Goal: Obtain resource: Download file/media

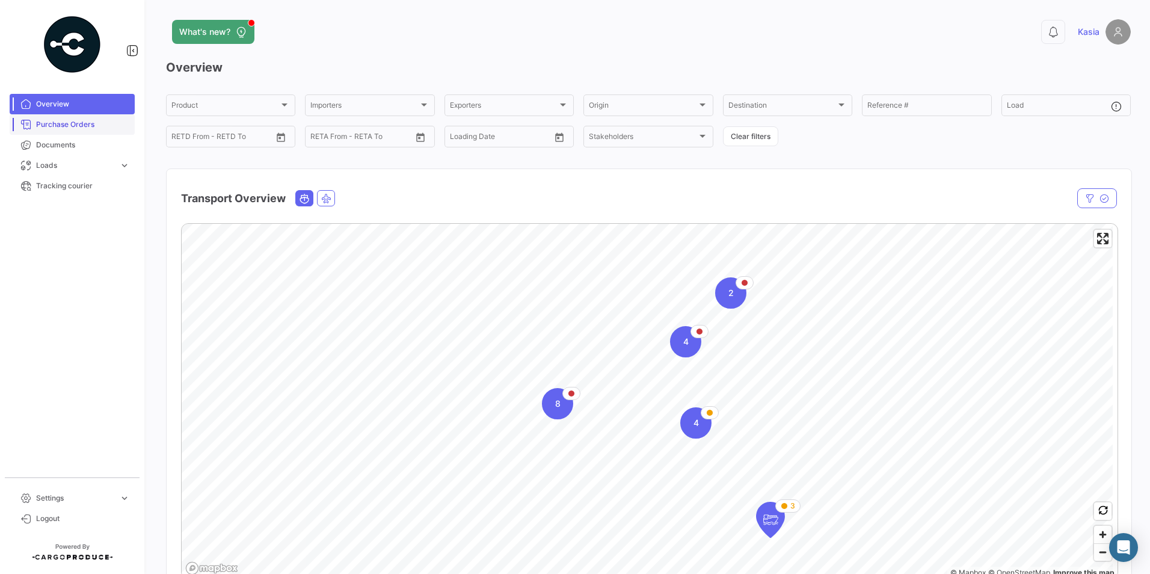
click at [55, 122] on span "Purchase Orders" at bounding box center [83, 124] width 94 height 11
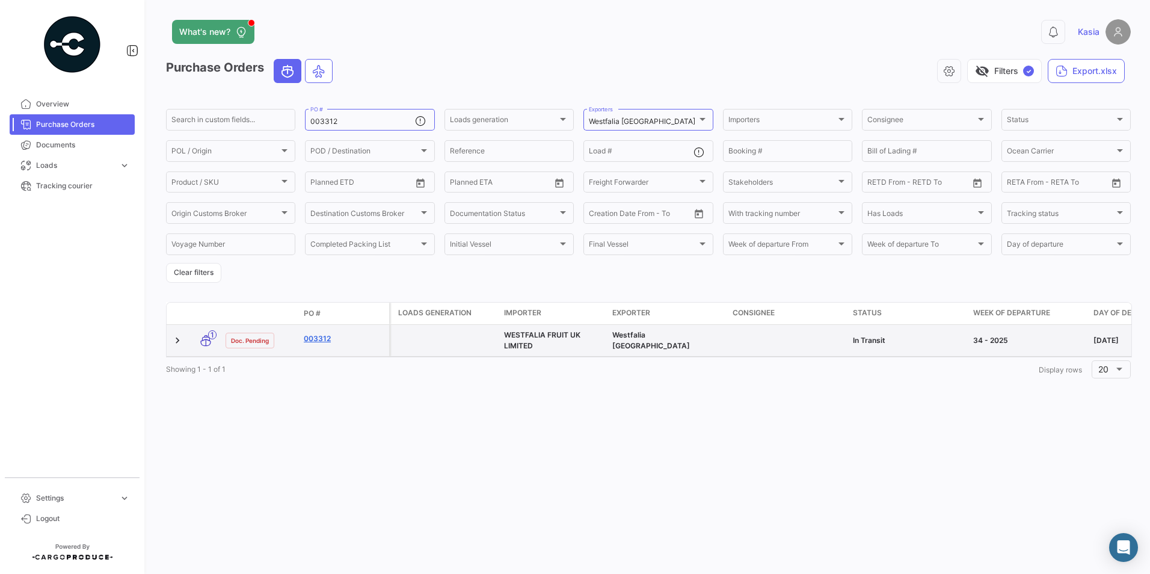
click at [321, 339] on link "003312" at bounding box center [344, 338] width 81 height 11
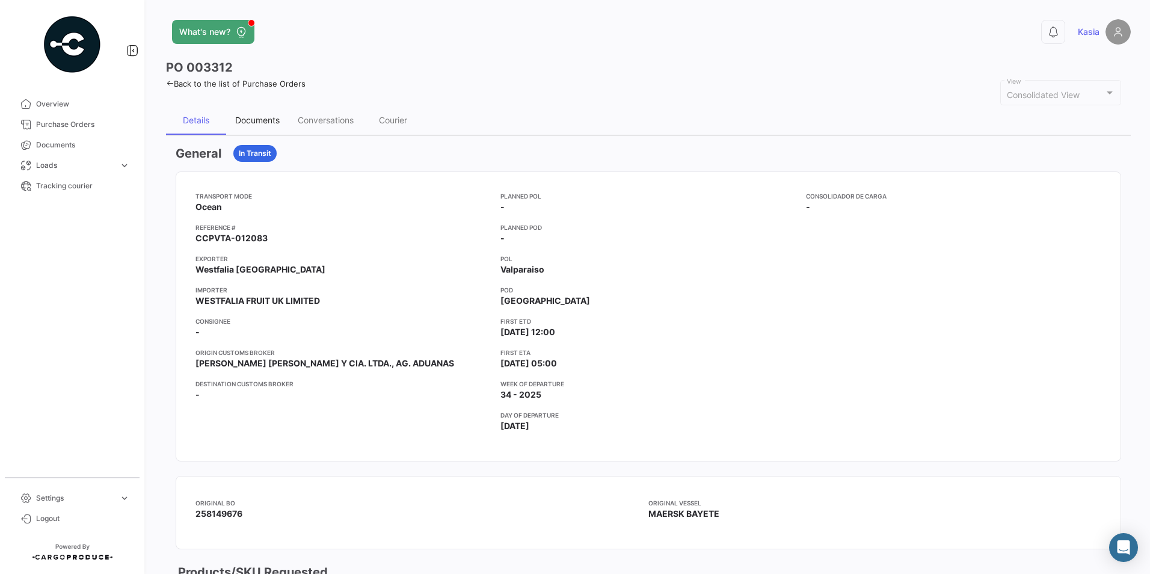
click at [267, 116] on div "Documents" at bounding box center [257, 120] width 45 height 10
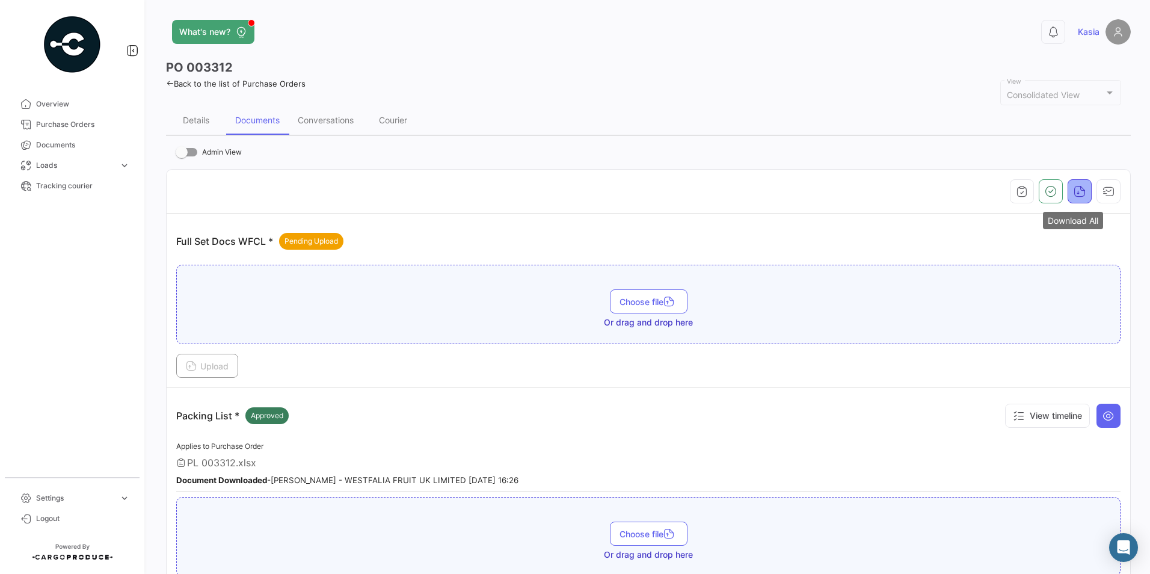
click at [1079, 190] on icon "button" at bounding box center [1080, 191] width 12 height 12
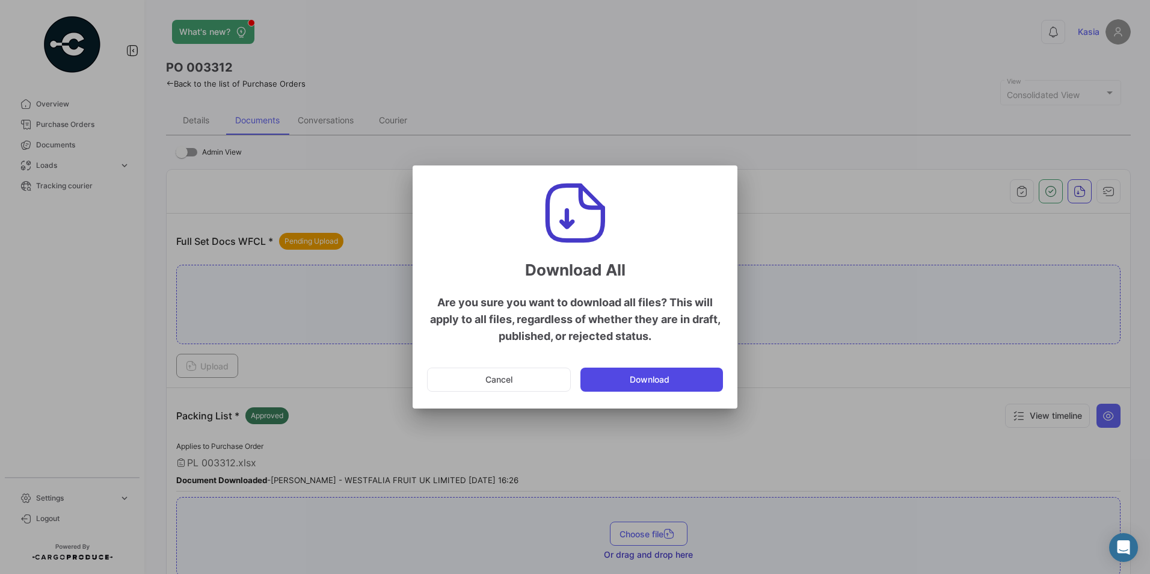
click at [671, 381] on button "Download" at bounding box center [652, 380] width 143 height 24
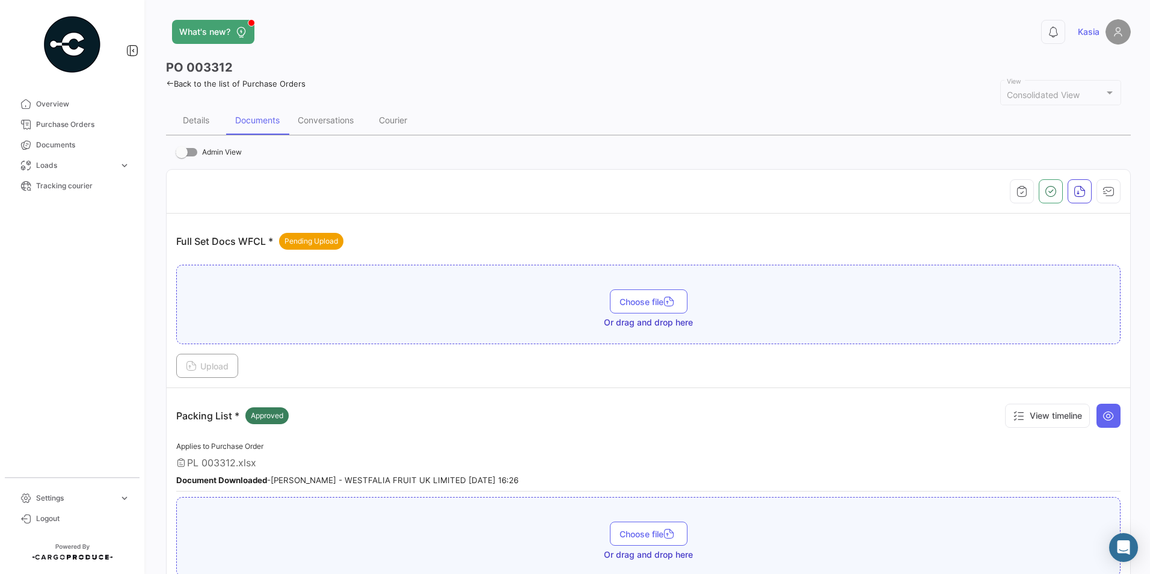
click at [180, 81] on link "Back to the list of Purchase Orders" at bounding box center [236, 84] width 140 height 10
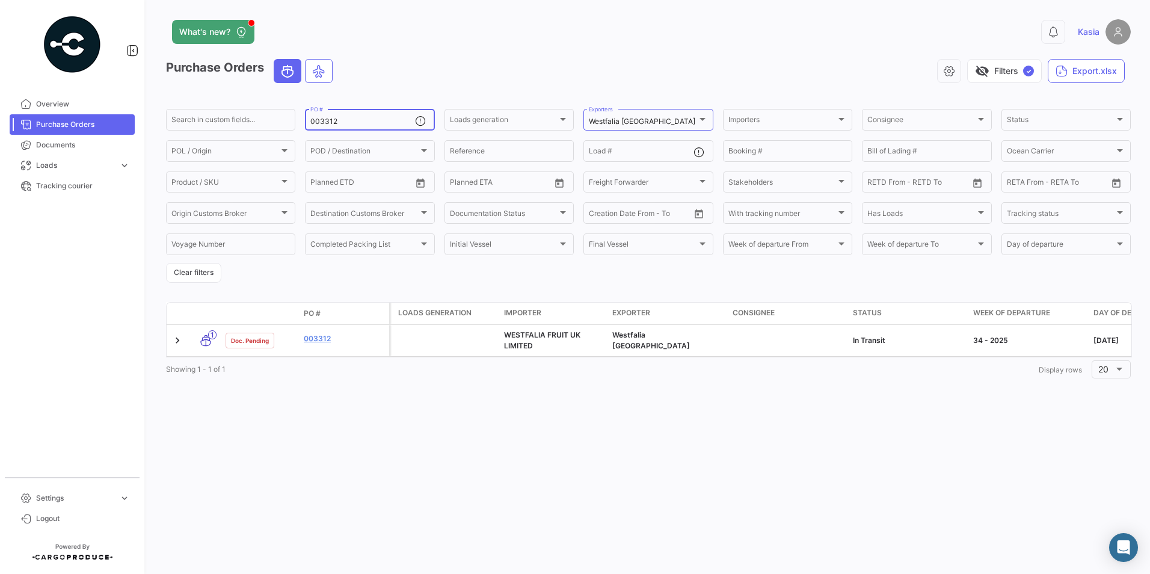
drag, startPoint x: 356, startPoint y: 120, endPoint x: 377, endPoint y: 120, distance: 21.7
click at [363, 120] on input "003312" at bounding box center [362, 121] width 104 height 8
type input "003313"
click at [408, 449] on div "What's new? 0 Kasia Purchase Orders visibility_off Filters ✓ Export.xlsx Search…" at bounding box center [649, 287] width 1004 height 574
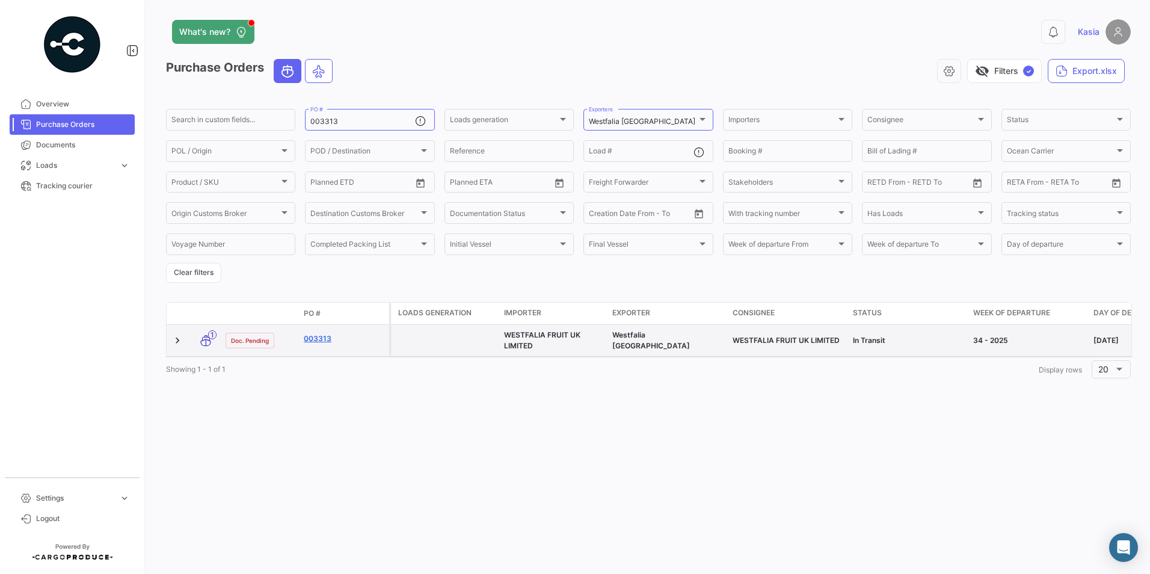
click at [319, 339] on link "003313" at bounding box center [344, 338] width 81 height 11
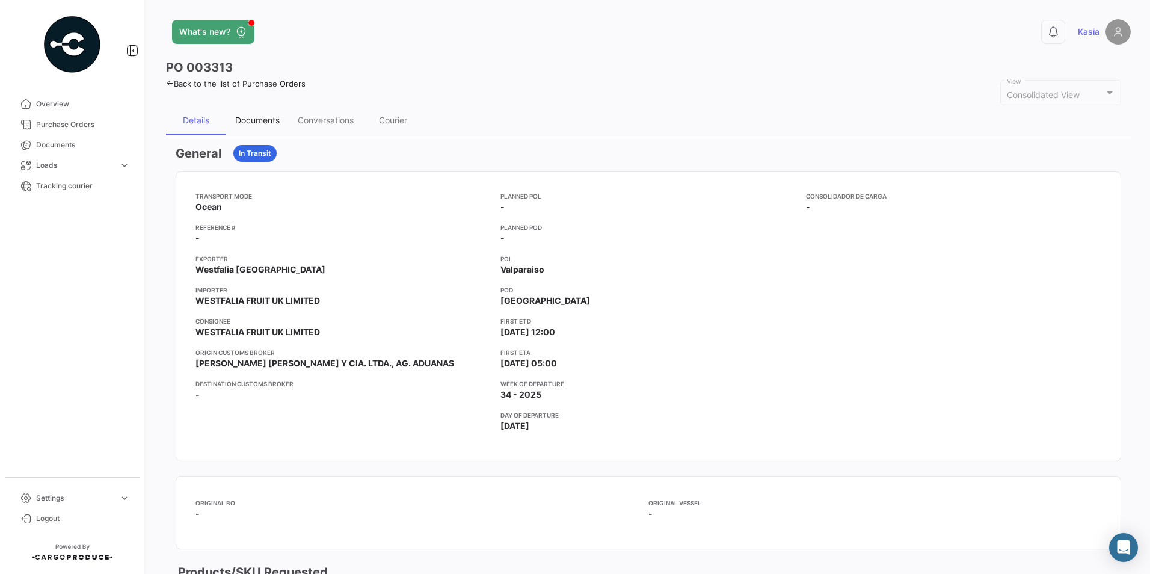
click at [264, 119] on div "Documents" at bounding box center [257, 120] width 45 height 10
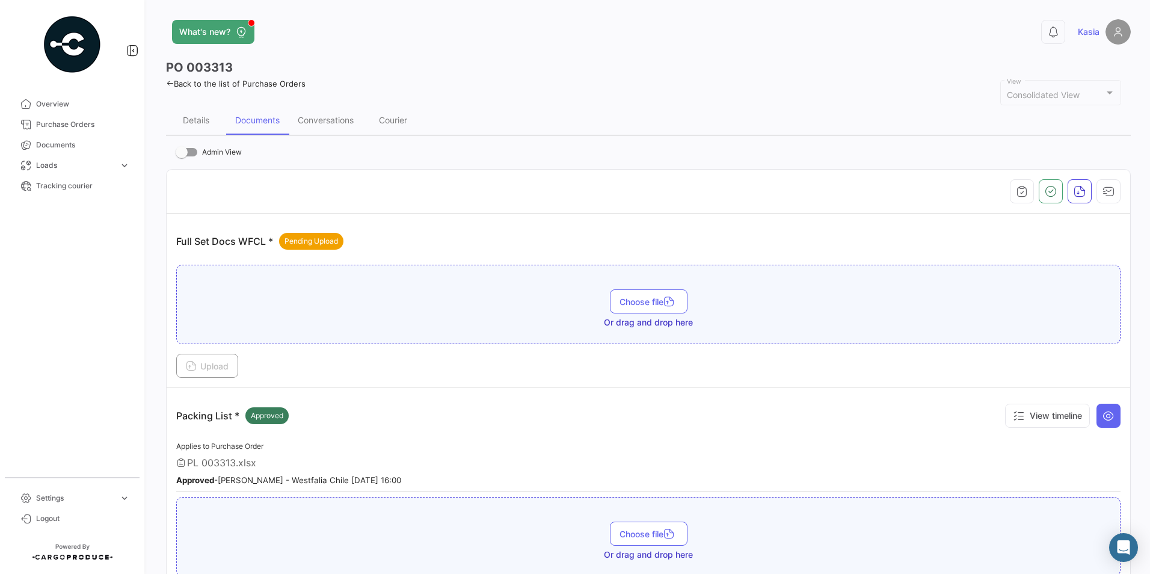
click at [1075, 206] on th at bounding box center [649, 192] width 964 height 44
click at [1074, 195] on icon "button" at bounding box center [1080, 191] width 12 height 12
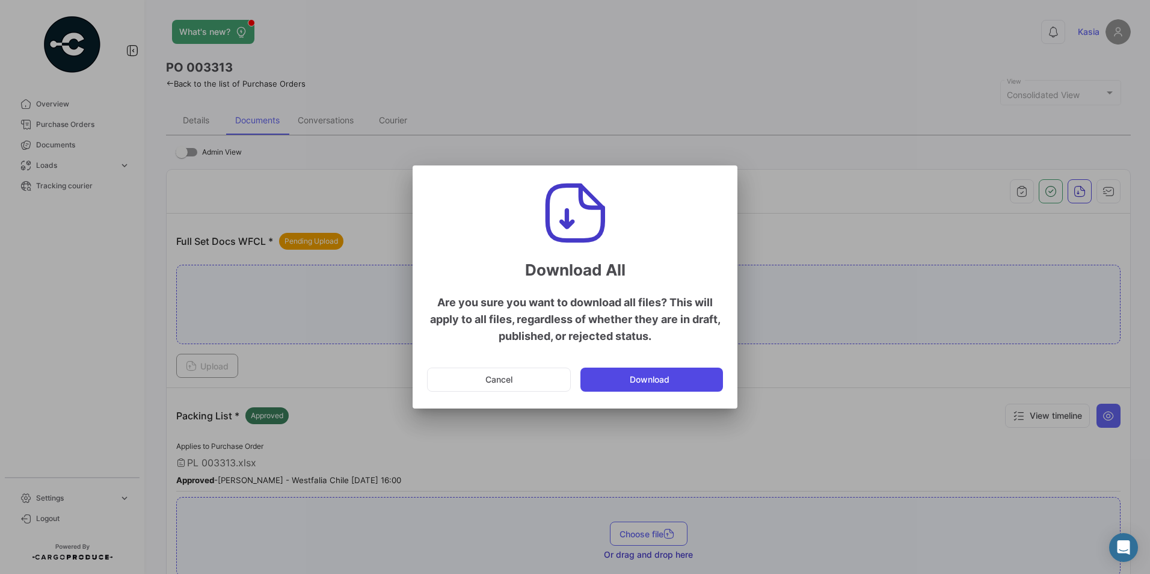
click at [699, 381] on button "Download" at bounding box center [652, 380] width 143 height 24
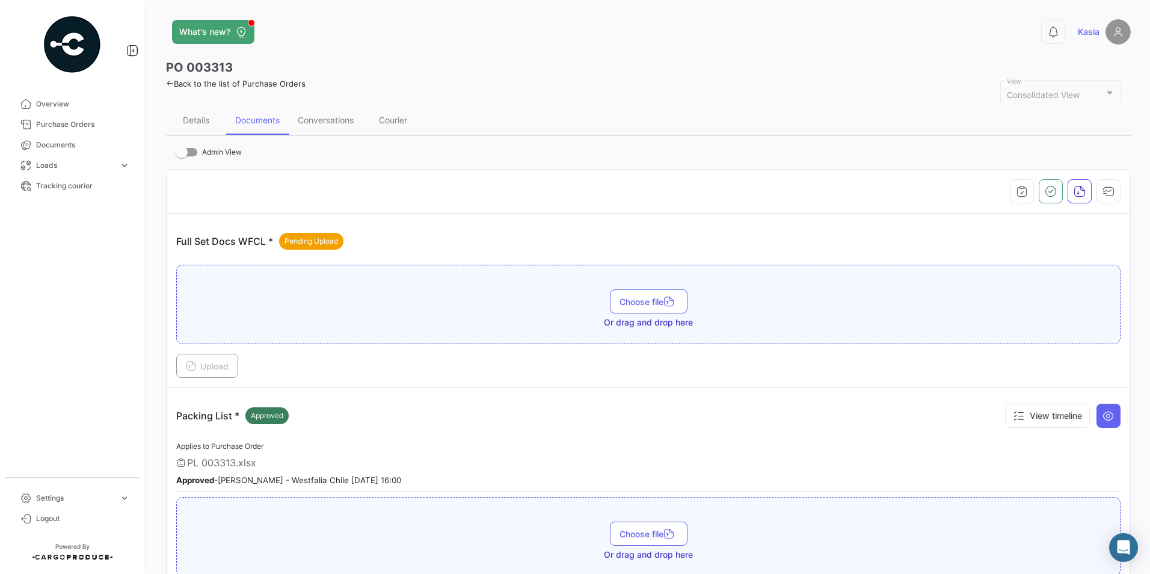
click at [436, 39] on div "What's new?" at bounding box center [431, 32] width 531 height 24
